Goal: Transaction & Acquisition: Download file/media

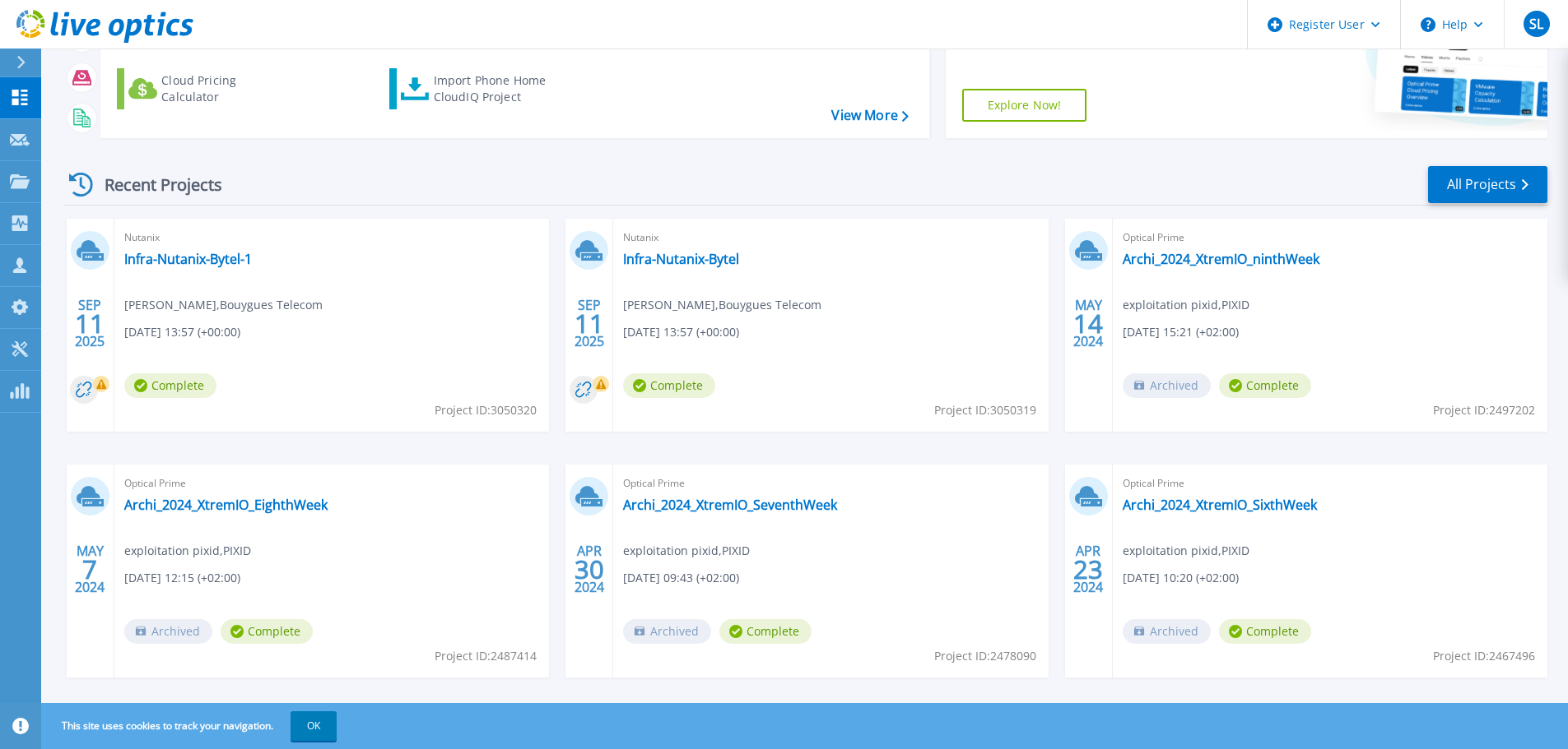
scroll to position [231, 0]
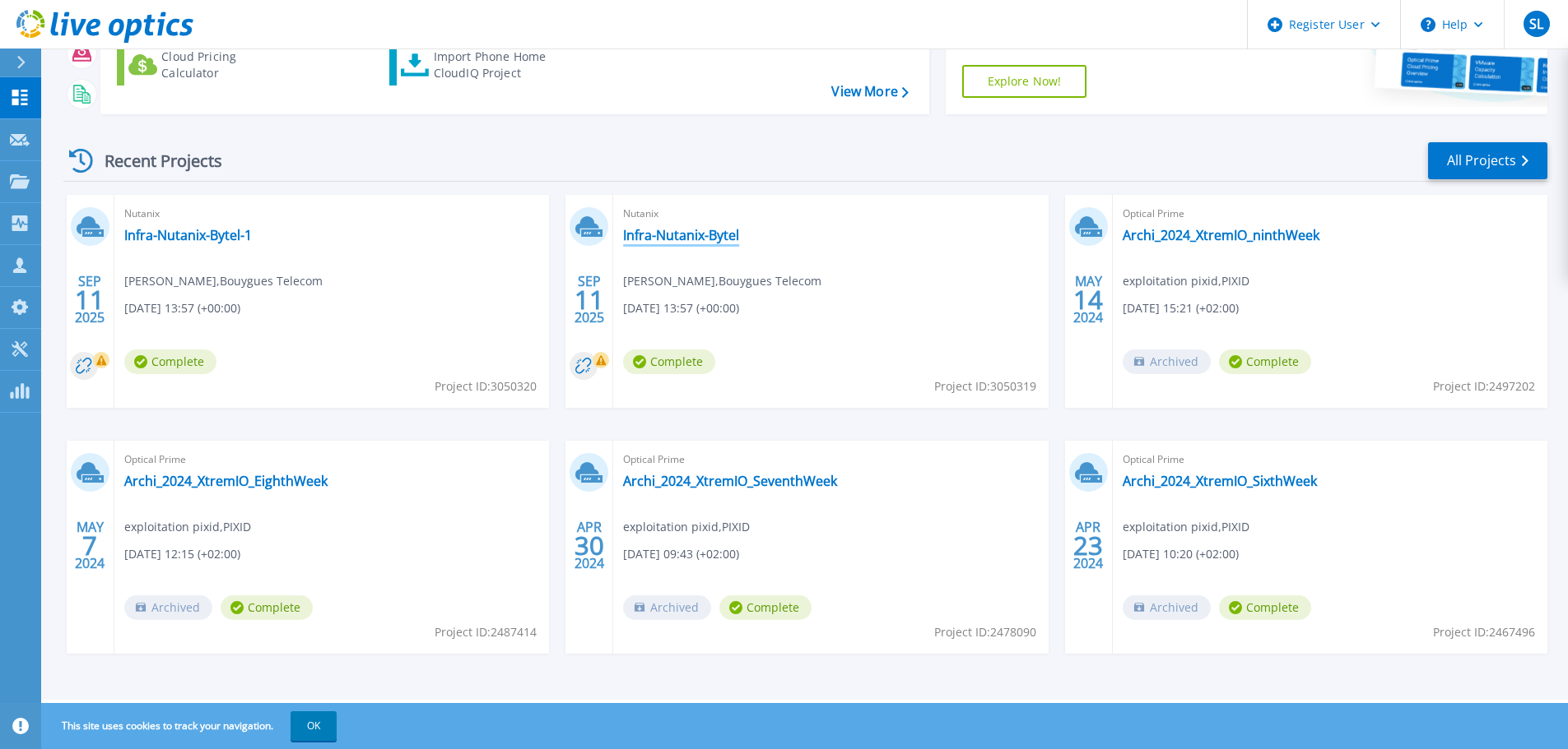
click at [643, 231] on link "Infra-Nutanix-Bytel" at bounding box center [680, 236] width 116 height 17
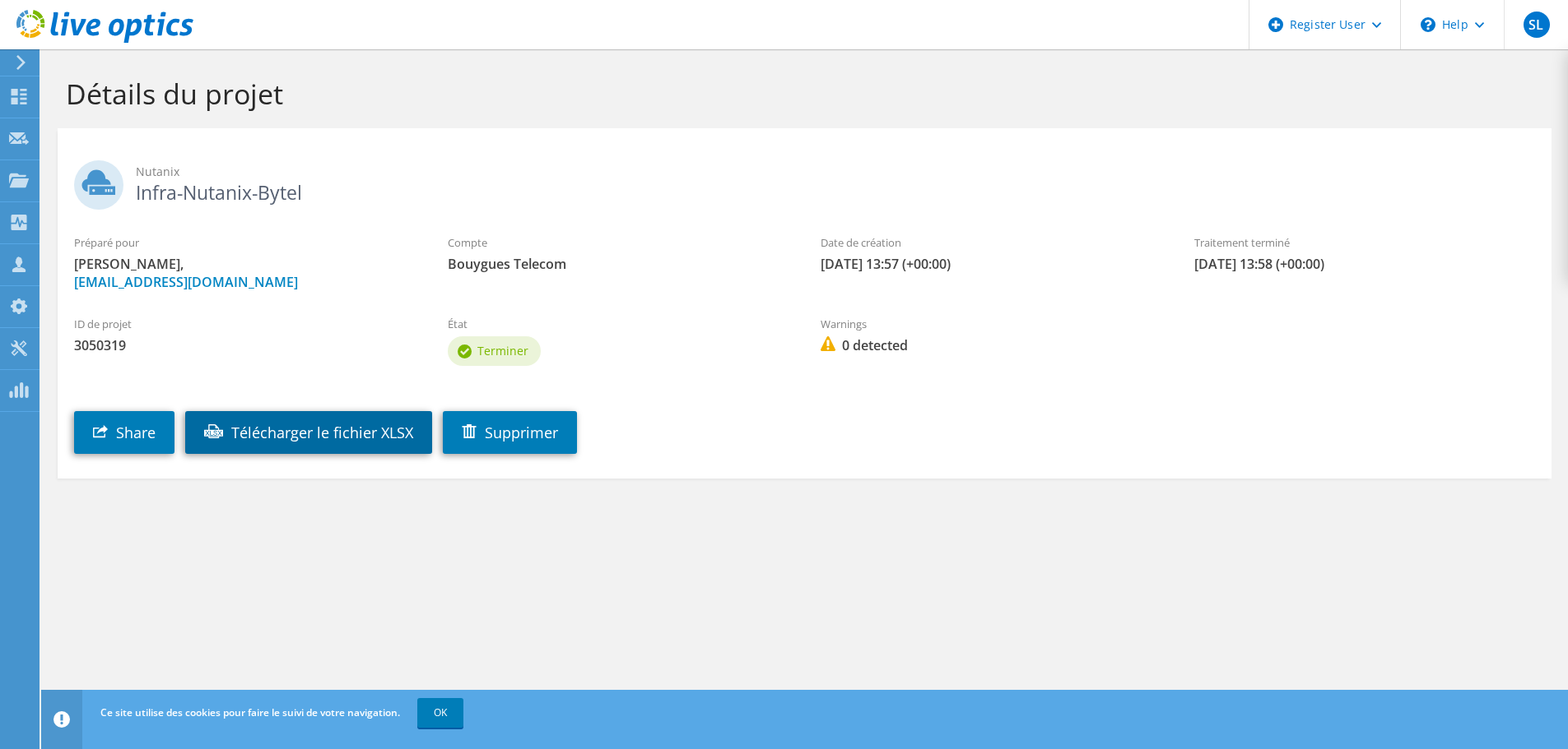
click at [380, 436] on link "Télécharger le fichier XLSX" at bounding box center [308, 433] width 247 height 43
